Goal: Task Accomplishment & Management: Use online tool/utility

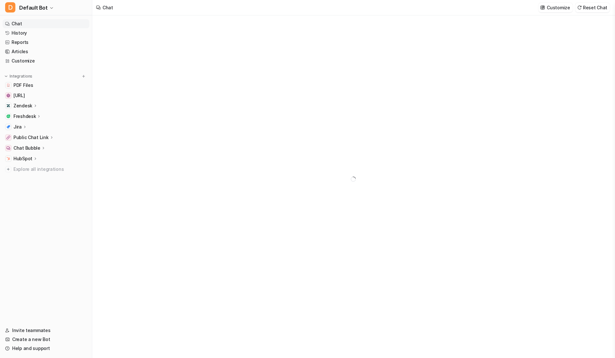
type textarea "**********"
click at [33, 5] on span "Default Bot" at bounding box center [33, 7] width 28 height 9
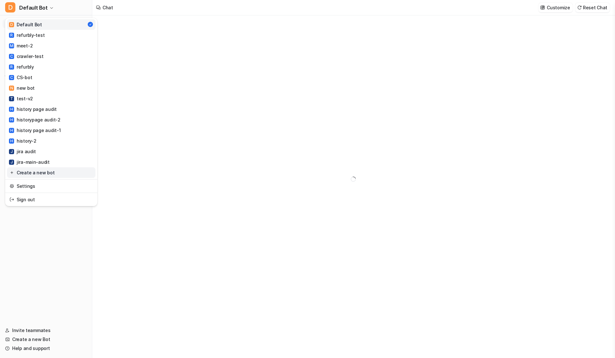
click at [36, 173] on link "Create a new bot" at bounding box center [51, 172] width 88 height 11
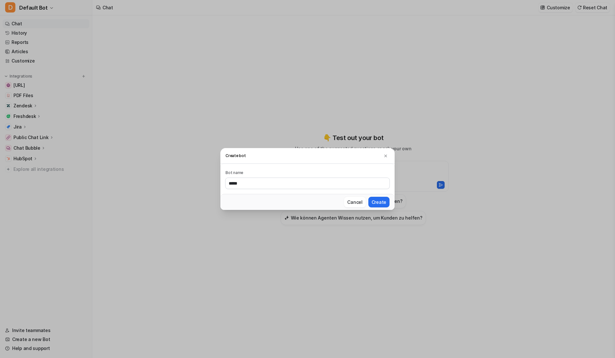
type input "*****"
click at [368, 197] on button "Create" at bounding box center [378, 202] width 21 height 11
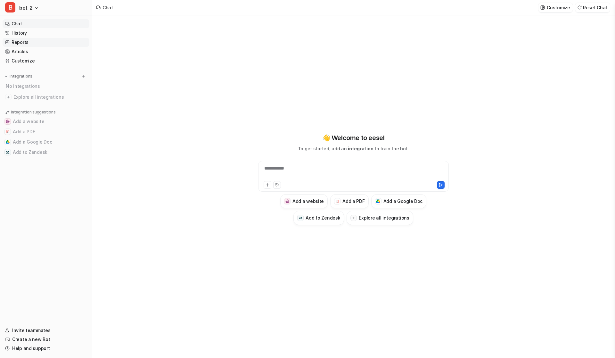
type textarea "**********"
click at [83, 77] on img at bounding box center [83, 76] width 4 height 4
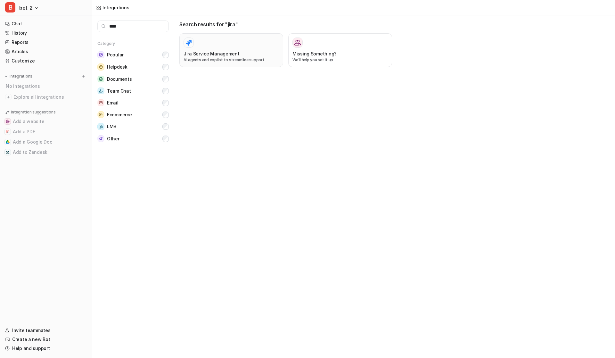
type input "****"
click at [218, 44] on div at bounding box center [230, 42] width 95 height 10
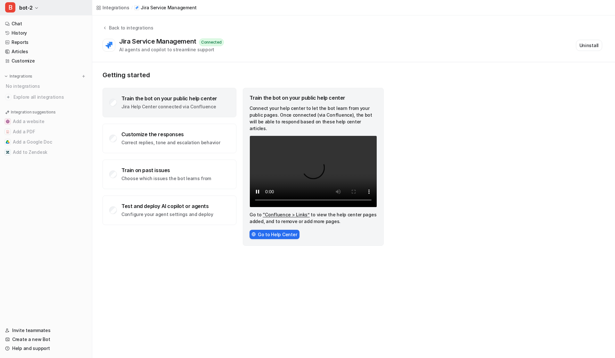
click at [28, 6] on span "bot-2" at bounding box center [25, 7] width 13 height 9
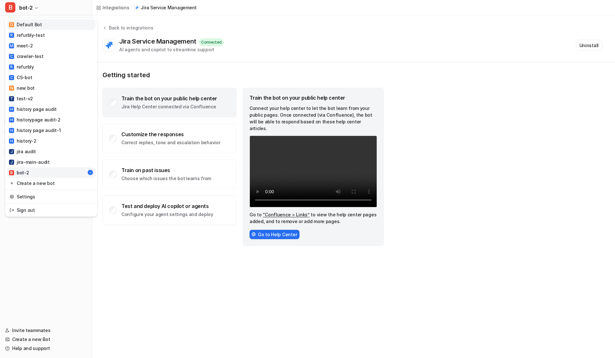
click at [32, 19] on link "D Default Bot" at bounding box center [51, 24] width 88 height 11
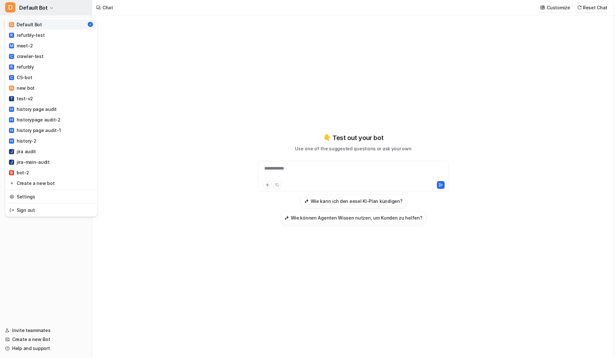
click at [36, 10] on span "Default Bot" at bounding box center [33, 7] width 28 height 9
click at [36, 179] on link "Create a new bot" at bounding box center [51, 183] width 88 height 11
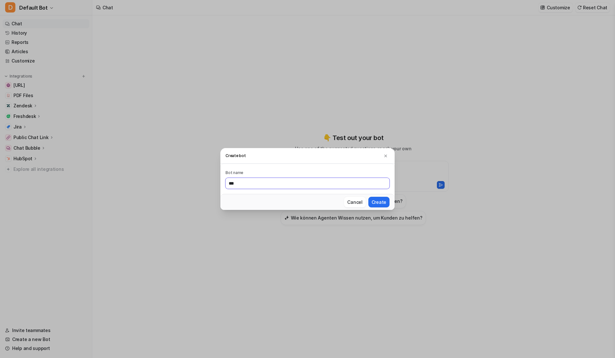
type input "***"
click at [368, 197] on button "Create" at bounding box center [378, 202] width 21 height 11
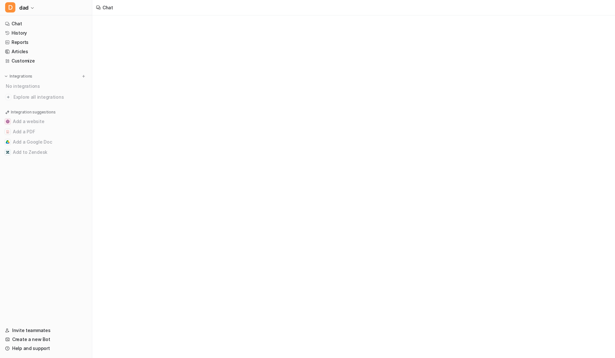
click at [82, 72] on nav "Chat History Reports Articles Customize Integrations No integrations Explore al…" at bounding box center [46, 169] width 92 height 304
click at [82, 76] on img at bounding box center [83, 76] width 4 height 4
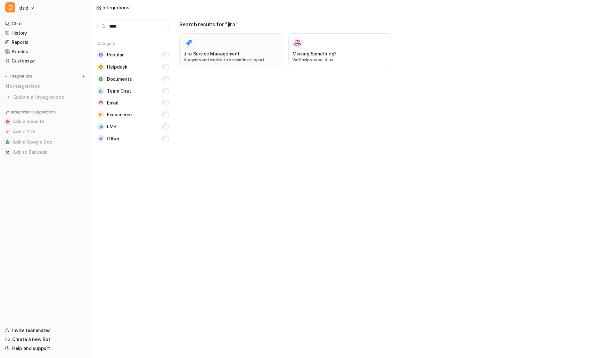
type input "****"
click at [242, 33] on button "Jira Service Management AI agents and copilot to streamline support" at bounding box center [231, 50] width 104 height 34
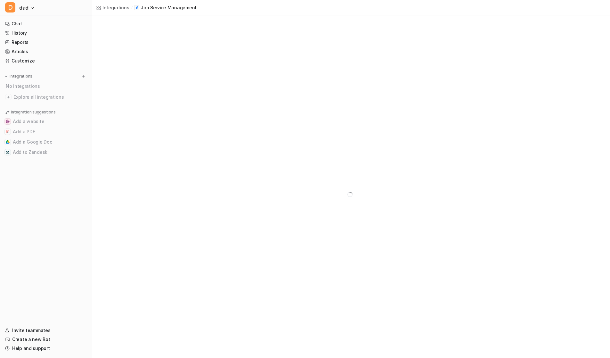
click at [248, 47] on div at bounding box center [351, 194] width 518 height 358
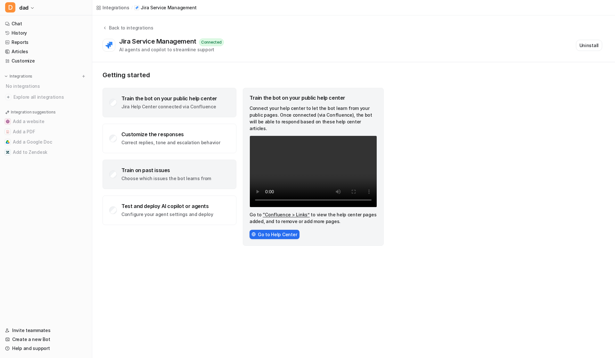
click at [179, 182] on div "Train on past issues Choose which issues the bot learns from" at bounding box center [169, 173] width 134 height 29
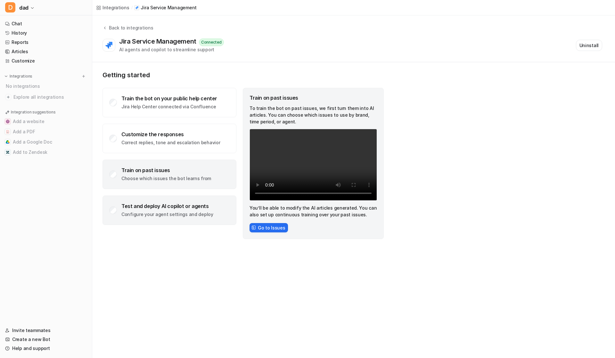
click at [211, 214] on div "Test and deploy AI copilot or agents Configure your agent settings and deploy" at bounding box center [169, 209] width 134 height 29
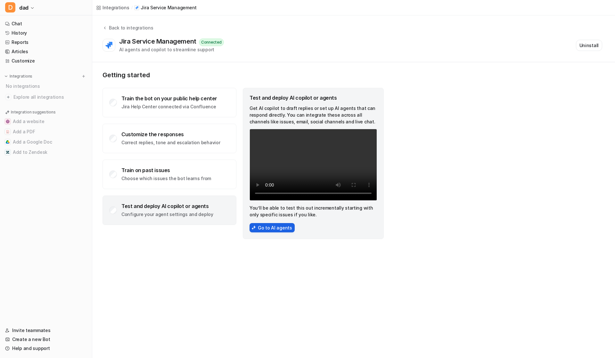
click at [268, 226] on button "Go to AI agents" at bounding box center [271, 227] width 45 height 9
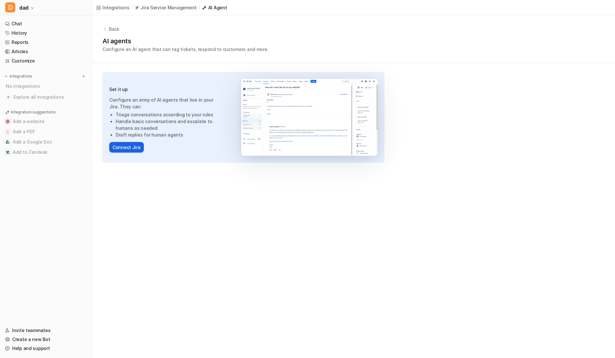
click at [131, 148] on button "Connect Jira" at bounding box center [126, 147] width 35 height 11
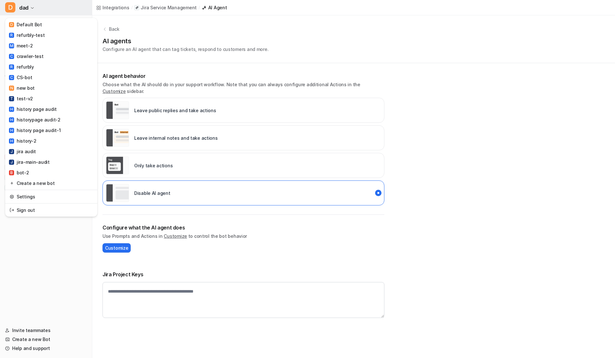
click at [23, 5] on span "dad" at bounding box center [23, 7] width 9 height 9
click at [48, 193] on link "Settings" at bounding box center [51, 196] width 88 height 11
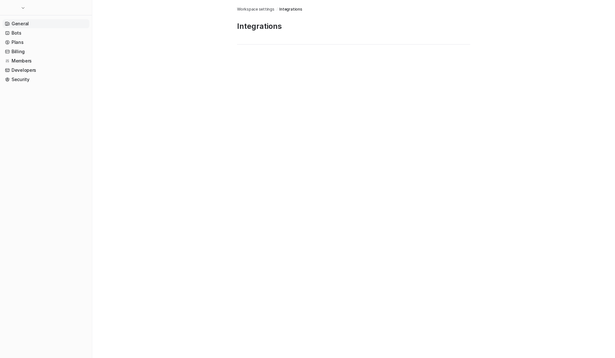
click at [36, 26] on link "General" at bounding box center [46, 23] width 87 height 9
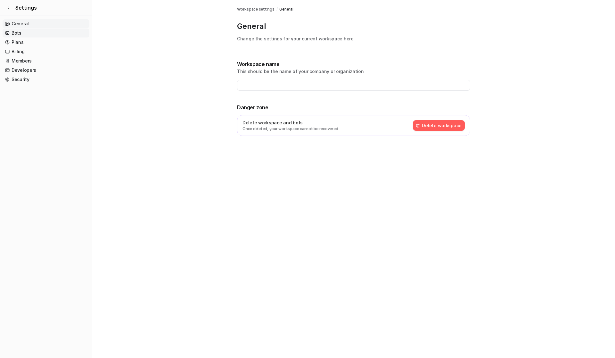
type input "**********"
click at [420, 124] on img at bounding box center [417, 125] width 4 height 4
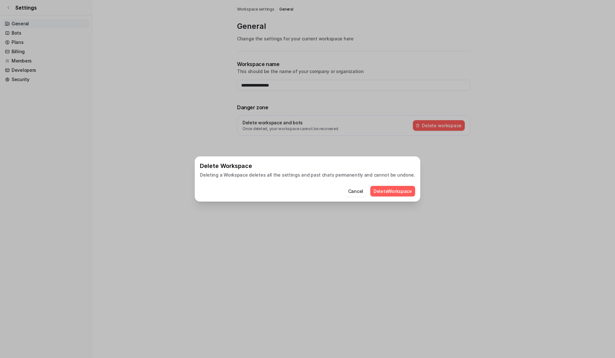
click at [377, 193] on button "Delete Workspace" at bounding box center [392, 191] width 45 height 11
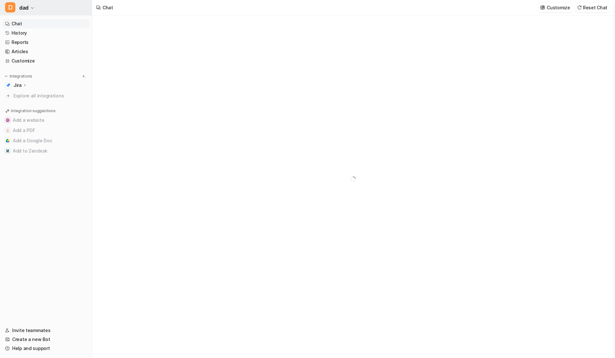
type textarea "**********"
click at [29, 10] on button "D dad" at bounding box center [46, 7] width 92 height 15
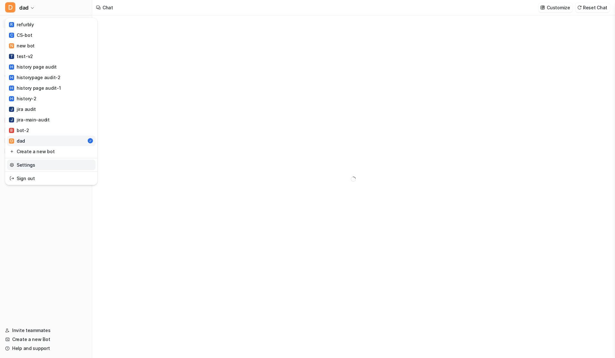
click at [33, 162] on link "Settings" at bounding box center [51, 164] width 88 height 11
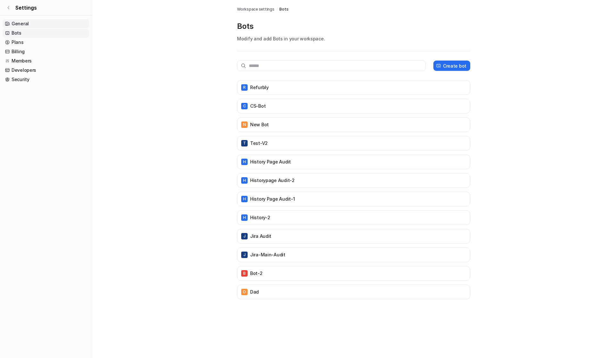
click at [27, 26] on link "General" at bounding box center [46, 23] width 87 height 9
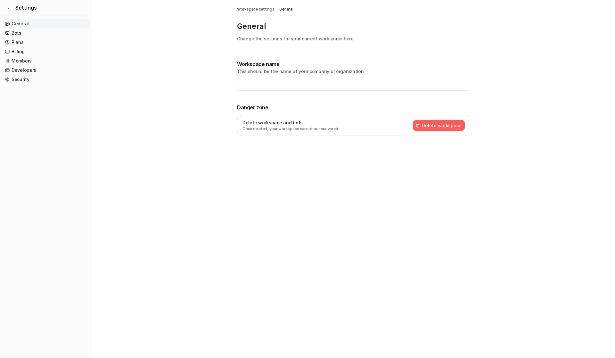
type input "**********"
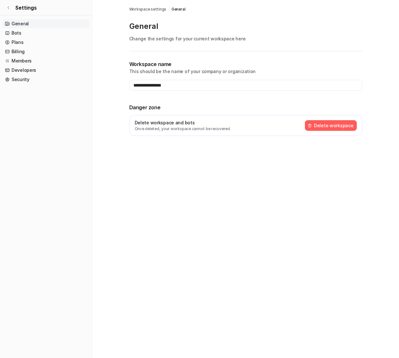
click at [353, 127] on button "Delete workspace" at bounding box center [331, 125] width 52 height 11
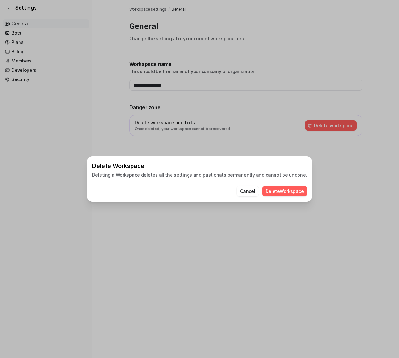
click at [279, 192] on button "Delete Workspace" at bounding box center [284, 191] width 45 height 11
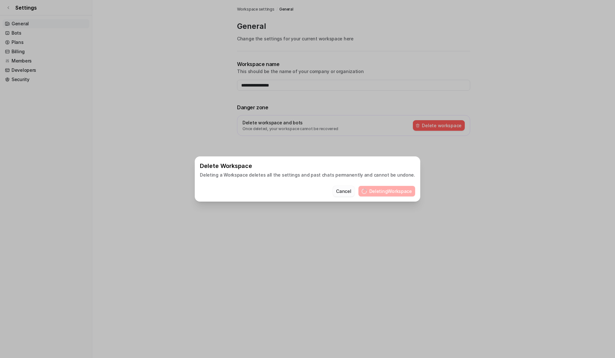
click at [334, 191] on button "Cancel" at bounding box center [343, 191] width 21 height 11
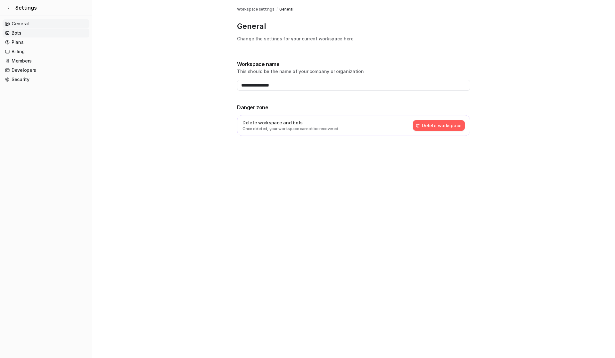
click at [17, 35] on link "Bots" at bounding box center [46, 32] width 87 height 9
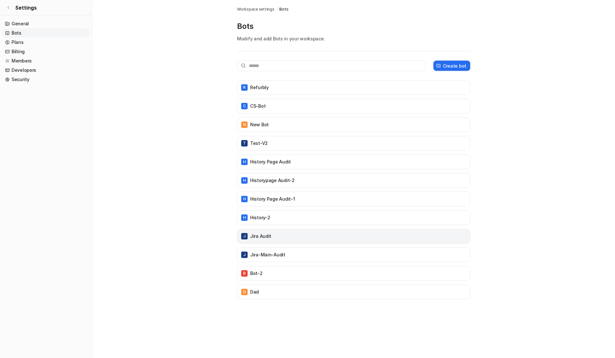
click at [271, 239] on div "J jira audit" at bounding box center [353, 235] width 227 height 9
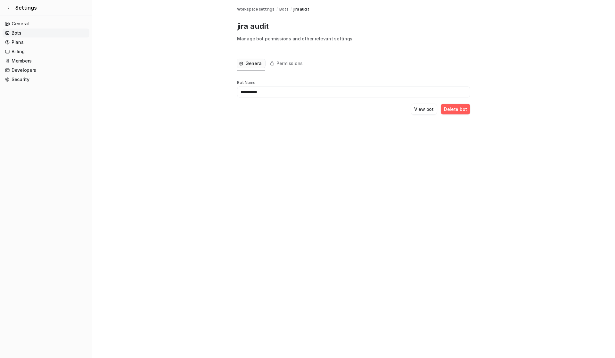
click at [462, 109] on button "Delete bot" at bounding box center [454, 109] width 29 height 11
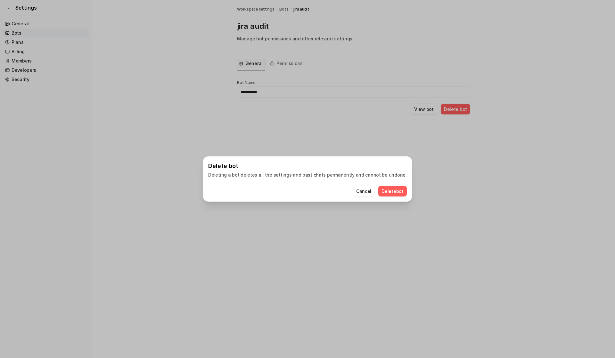
click at [380, 190] on button "Delete bot" at bounding box center [392, 191] width 28 height 11
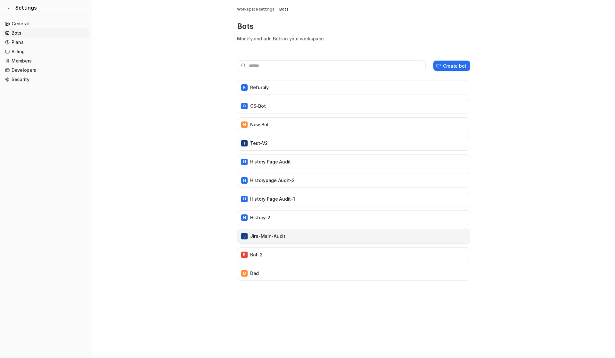
click at [269, 243] on div "J jira-main-audit" at bounding box center [353, 236] width 233 height 15
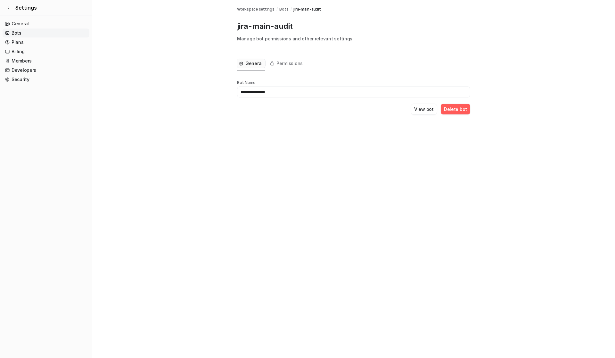
click at [450, 109] on button "Delete bot" at bounding box center [454, 109] width 29 height 11
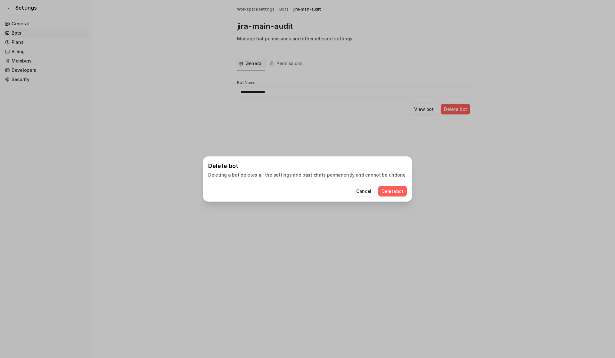
click at [378, 192] on button "Delete bot" at bounding box center [392, 191] width 28 height 11
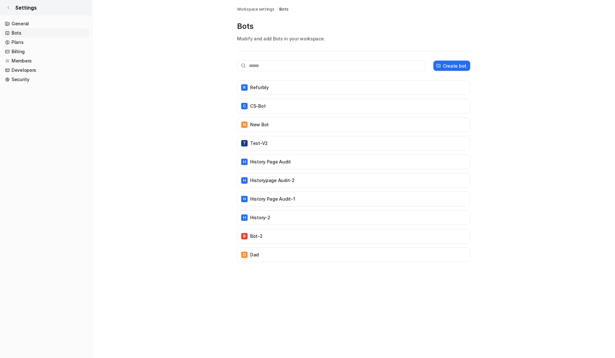
click at [9, 5] on link "Settings" at bounding box center [46, 7] width 92 height 15
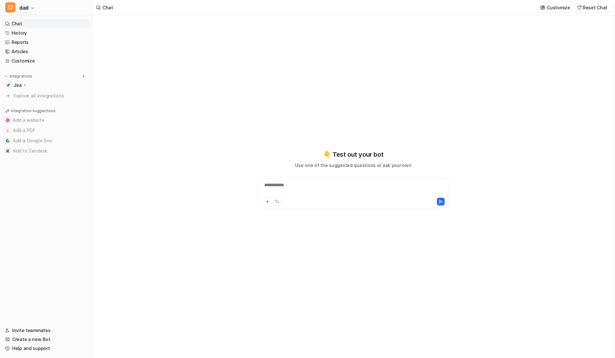
click at [18, 87] on p "Jira" at bounding box center [17, 85] width 8 height 6
click at [23, 95] on p "Overview" at bounding box center [28, 94] width 20 height 6
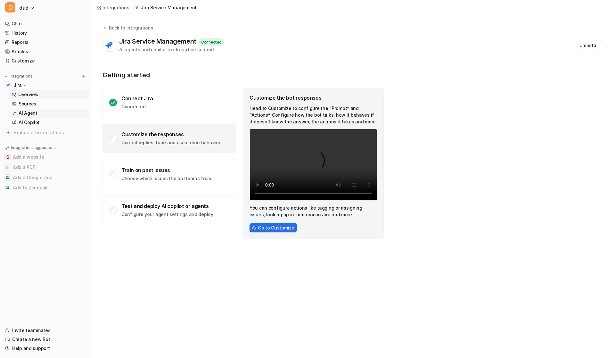
click at [29, 115] on p "AI Agent" at bounding box center [28, 113] width 19 height 6
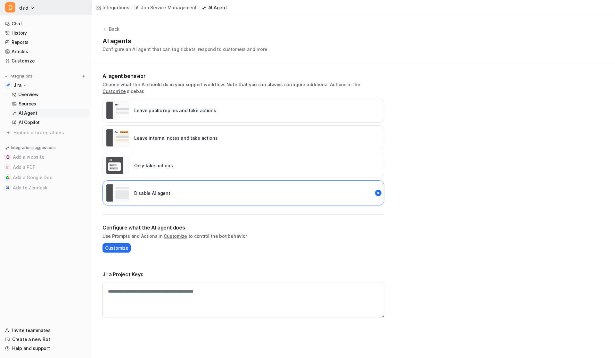
click at [25, 9] on span "dad" at bounding box center [23, 7] width 9 height 9
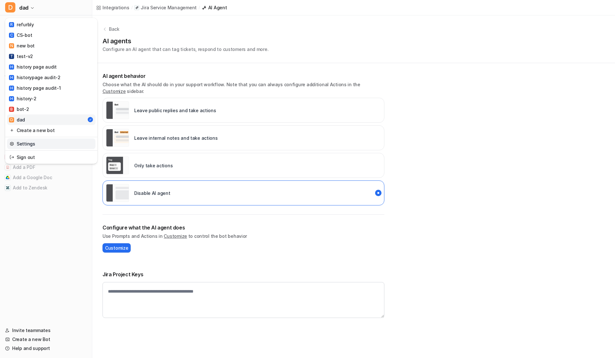
click at [36, 147] on link "Settings" at bounding box center [51, 143] width 88 height 11
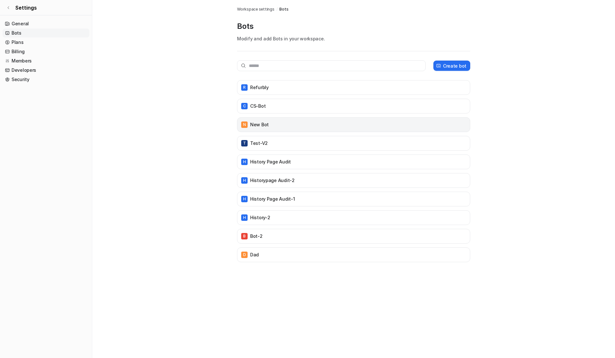
click at [266, 123] on p "new bot" at bounding box center [259, 124] width 19 height 6
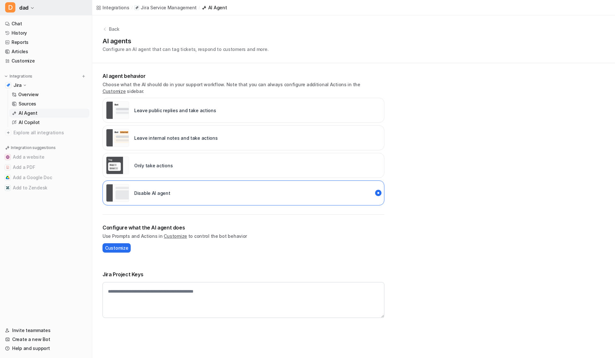
click at [21, 8] on span "dad" at bounding box center [23, 7] width 9 height 9
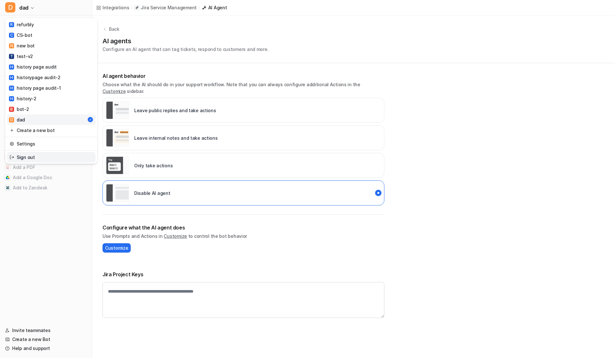
click at [47, 155] on link "Sign out" at bounding box center [51, 157] width 88 height 11
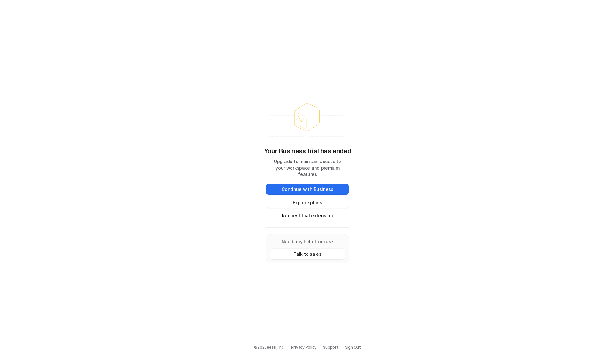
click at [349, 348] on link "Sign Out" at bounding box center [353, 347] width 16 height 6
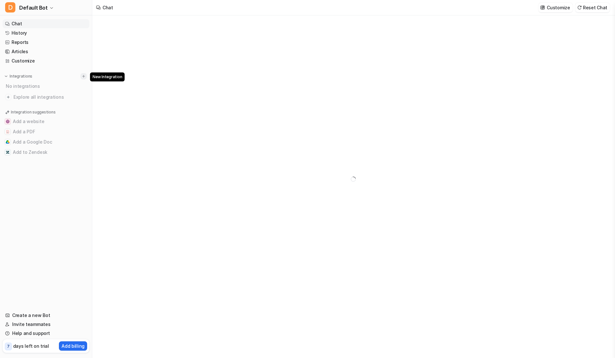
click at [85, 76] on img at bounding box center [83, 76] width 4 height 4
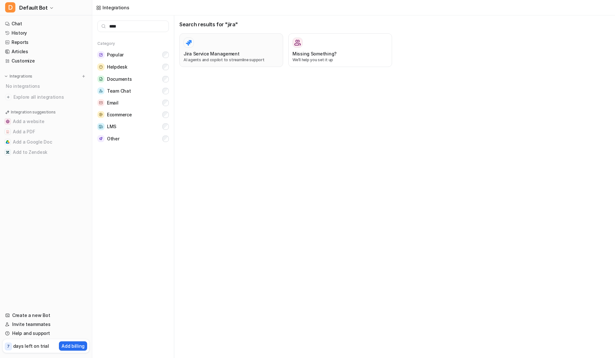
type input "****"
click at [249, 47] on div at bounding box center [230, 42] width 95 height 10
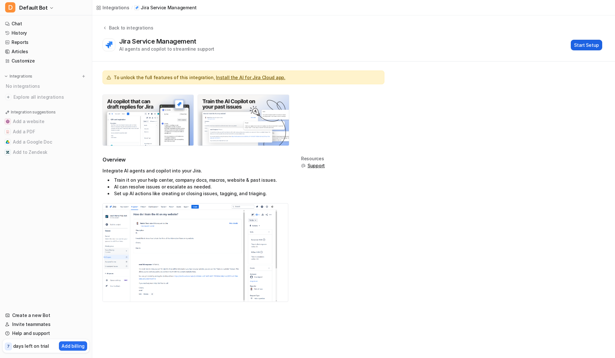
click at [578, 44] on button "Start Setup" at bounding box center [585, 45] width 31 height 11
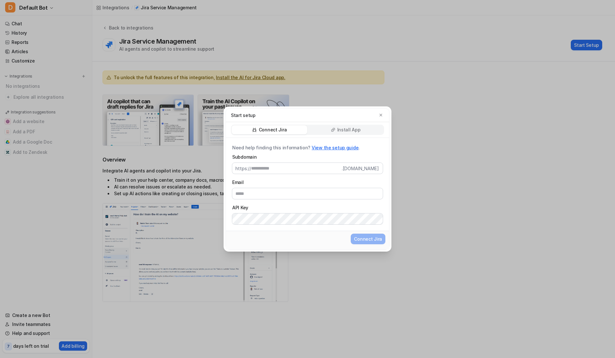
click at [333, 132] on icon at bounding box center [333, 129] width 4 height 4
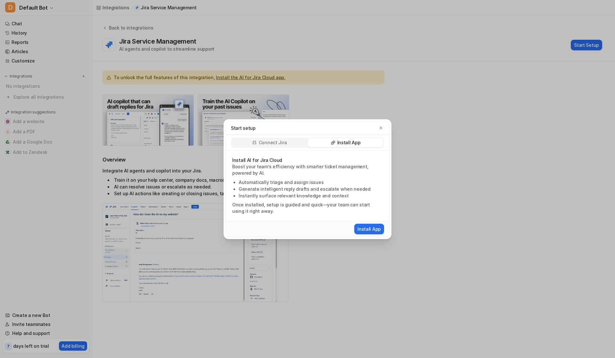
click at [371, 235] on div "Install App" at bounding box center [307, 229] width 163 height 16
click at [371, 225] on button "Install App" at bounding box center [369, 228] width 30 height 11
